Goal: Check status: Check status

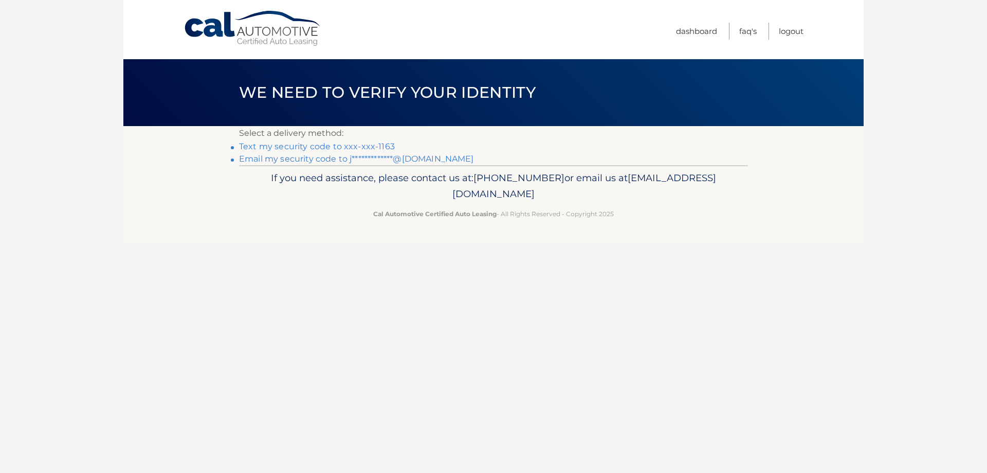
click at [296, 146] on link "Text my security code to xxx-xxx-1163" at bounding box center [317, 146] width 156 height 10
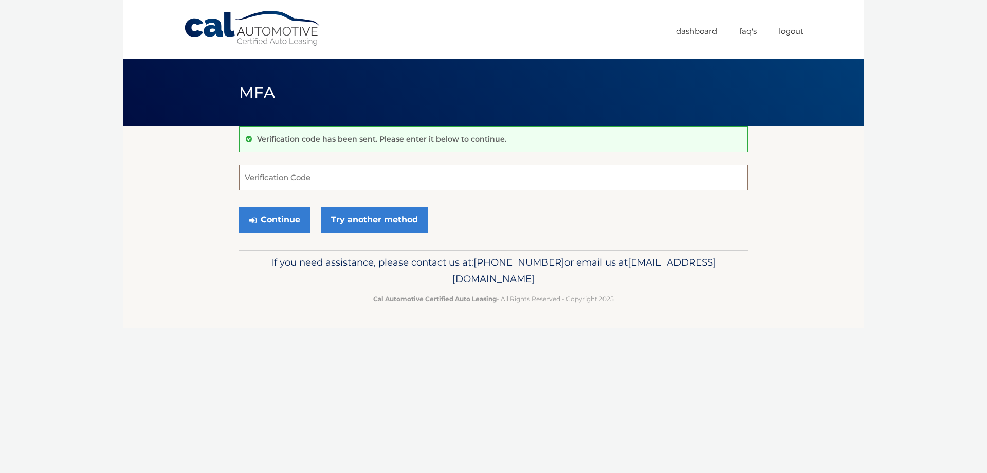
click at [277, 177] on input "Verification Code" at bounding box center [493, 178] width 509 height 26
type input "587228"
click at [262, 214] on button "Continue" at bounding box center [274, 220] width 71 height 26
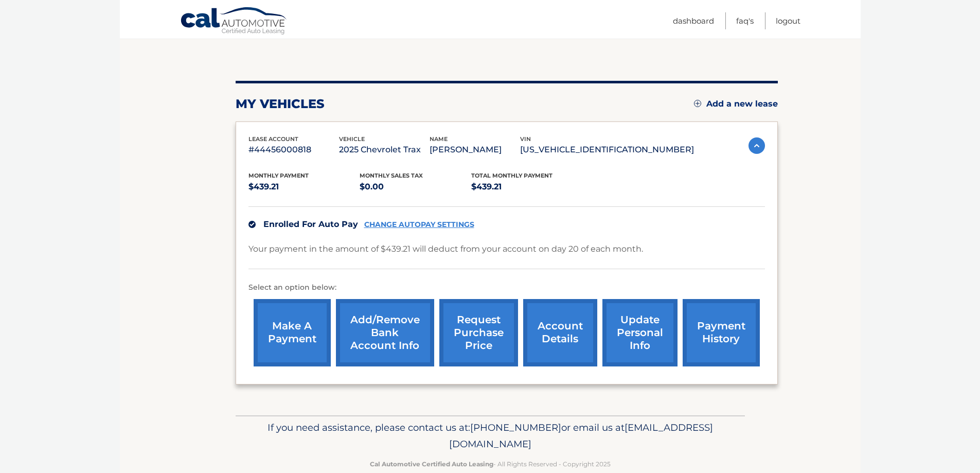
scroll to position [103, 0]
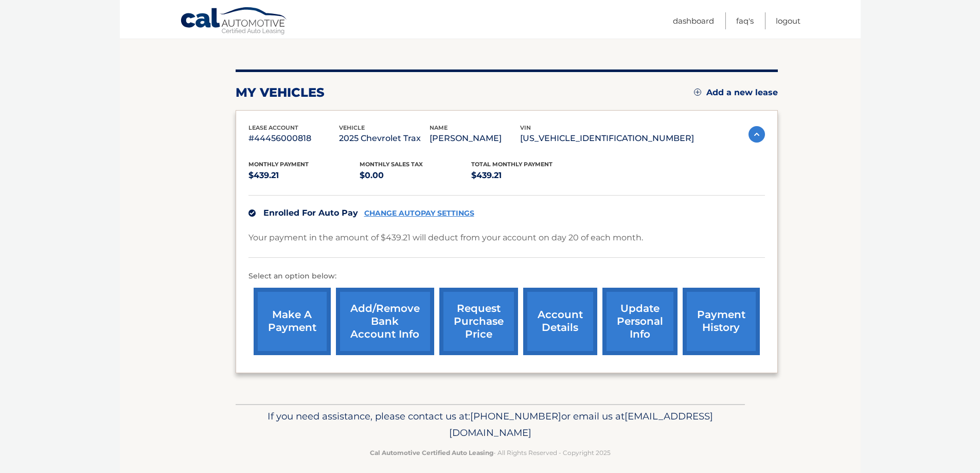
click at [705, 330] on link "payment history" at bounding box center [720, 320] width 77 height 67
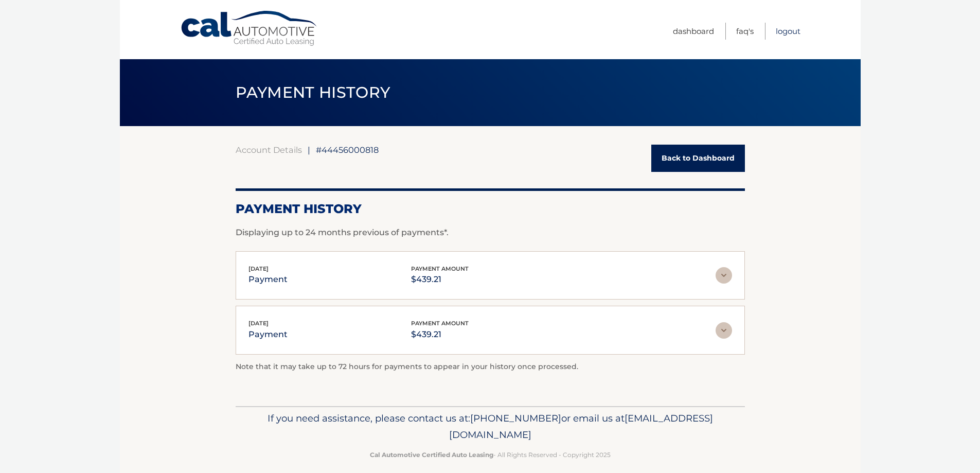
click at [794, 31] on link "Logout" at bounding box center [787, 31] width 25 height 17
